Goal: Task Accomplishment & Management: Complete application form

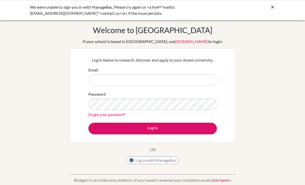
click at [176, 86] on input "Email" at bounding box center [152, 80] width 128 height 12
type input "[EMAIL_ADDRESS][DOMAIN_NAME]"
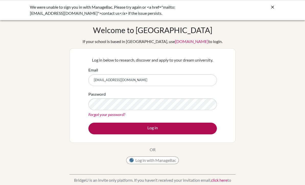
click at [182, 129] on button "Log in" at bounding box center [152, 129] width 128 height 12
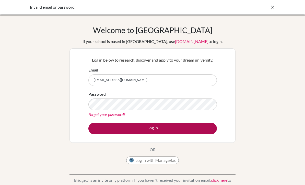
click at [181, 130] on button "Log in" at bounding box center [152, 129] width 128 height 12
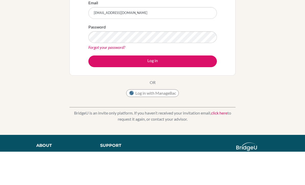
scroll to position [33, 0]
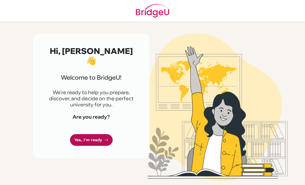
click at [111, 134] on link "Yes, I'm ready" at bounding box center [91, 140] width 43 height 12
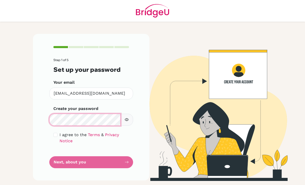
click at [102, 120] on div "Step 1 of 5 Set up your password Your email [EMAIL_ADDRESS][DOMAIN_NAME] Invali…" at bounding box center [91, 107] width 122 height 147
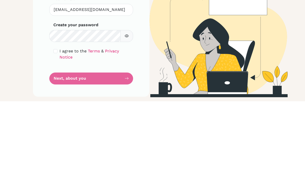
click at [57, 132] on div "I agree to the Terms & Privacy Notice" at bounding box center [90, 138] width 75 height 12
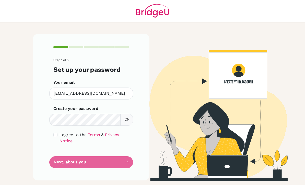
click at [55, 132] on div "I agree to the Terms & Privacy Notice" at bounding box center [90, 138] width 75 height 12
click at [57, 133] on input "checkbox" at bounding box center [55, 135] width 4 height 4
checkbox input "true"
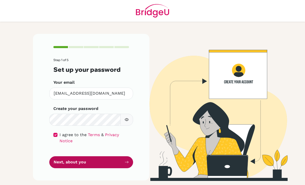
click at [80, 157] on button "Next, about you" at bounding box center [91, 163] width 84 height 12
